Goal: Task Accomplishment & Management: Use online tool/utility

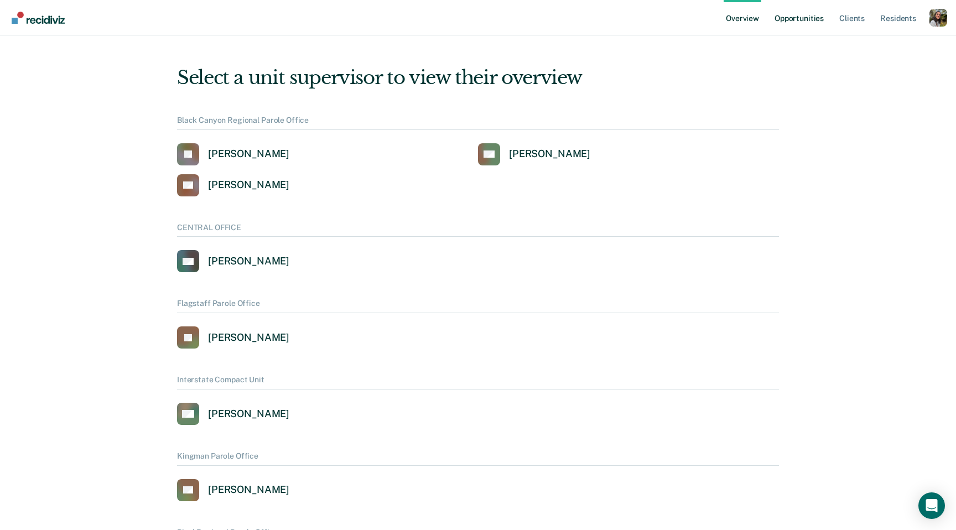
click at [816, 24] on link "Opportunities" at bounding box center [799, 17] width 54 height 35
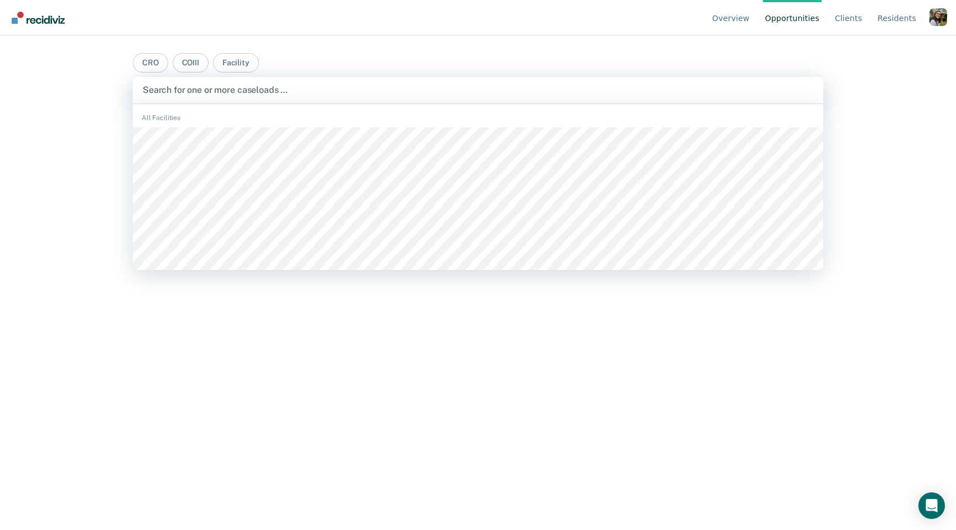
click at [418, 93] on div at bounding box center [478, 90] width 671 height 13
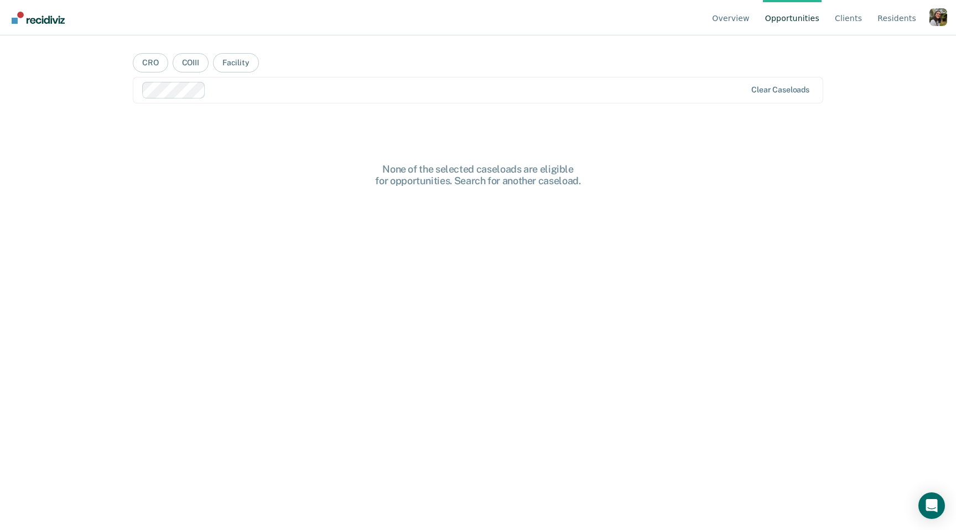
click at [452, 100] on div "Clear caseloads" at bounding box center [478, 90] width 690 height 27
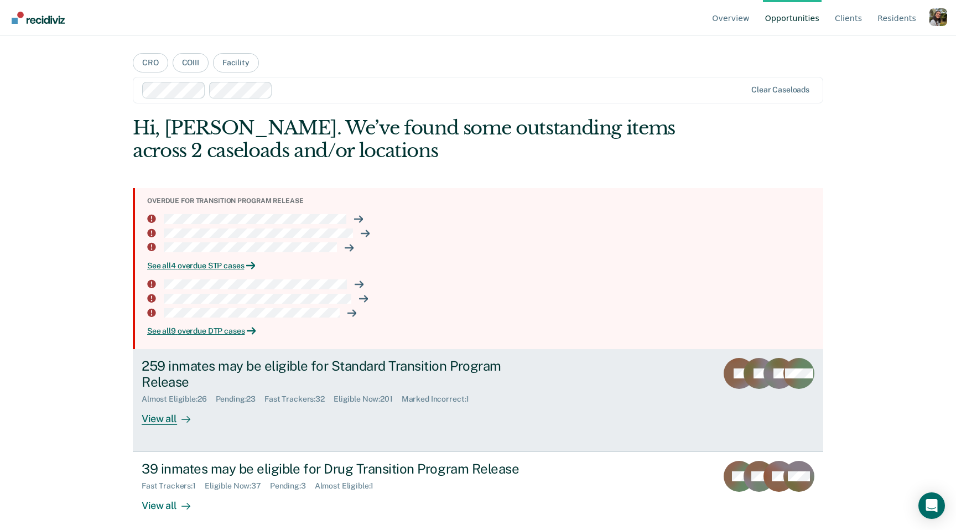
scroll to position [9, 0]
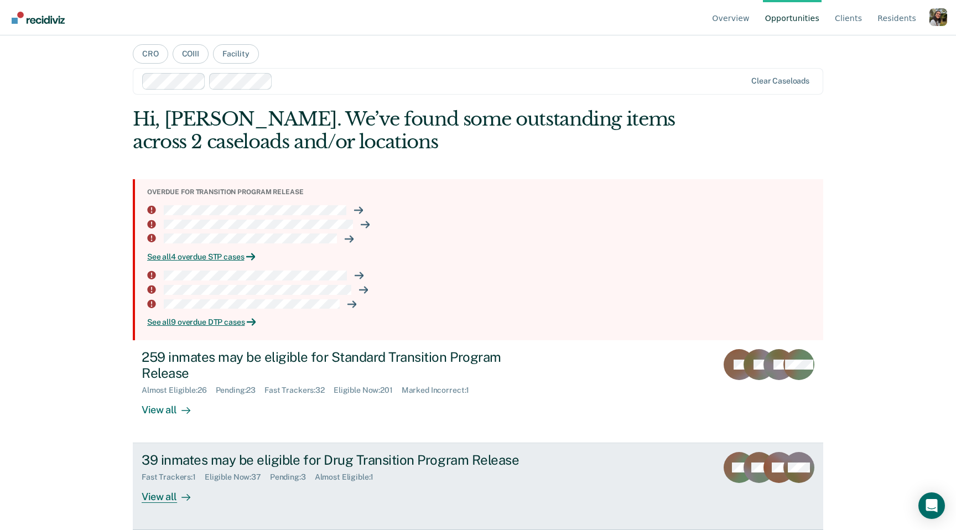
click at [252, 465] on div "39 inmates may be eligible for Drug Transition Program Release" at bounding box center [336, 460] width 388 height 16
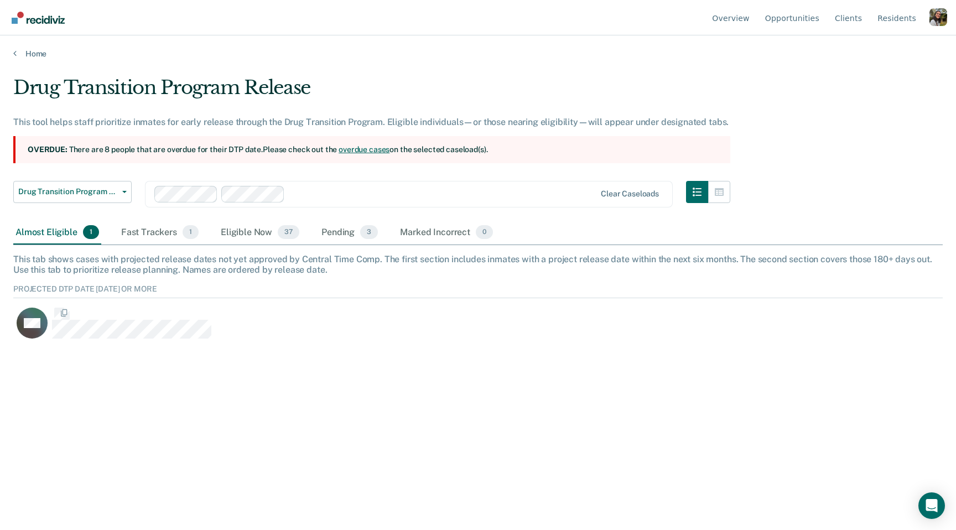
scroll to position [67, 929]
